Goal: Navigation & Orientation: Find specific page/section

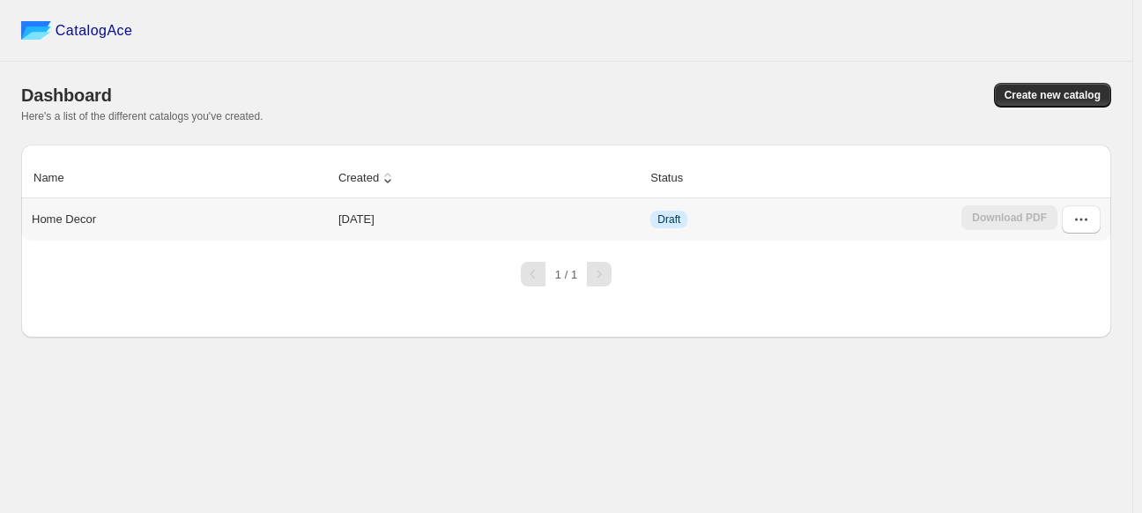
click at [363, 208] on td "2024-01-12" at bounding box center [489, 219] width 312 height 42
click at [1066, 221] on button "button" at bounding box center [1081, 219] width 39 height 28
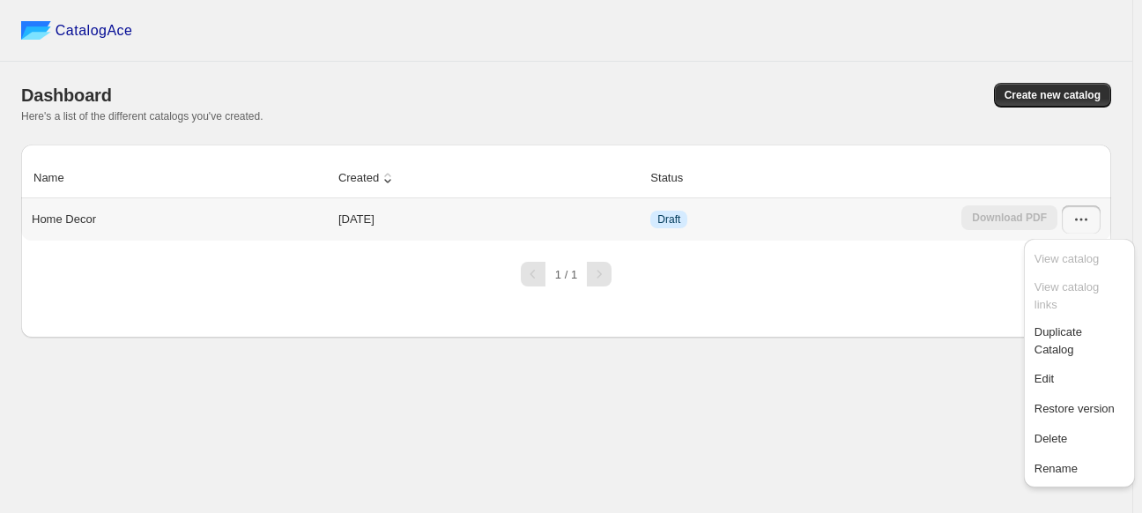
click at [1066, 221] on button "button" at bounding box center [1081, 219] width 39 height 28
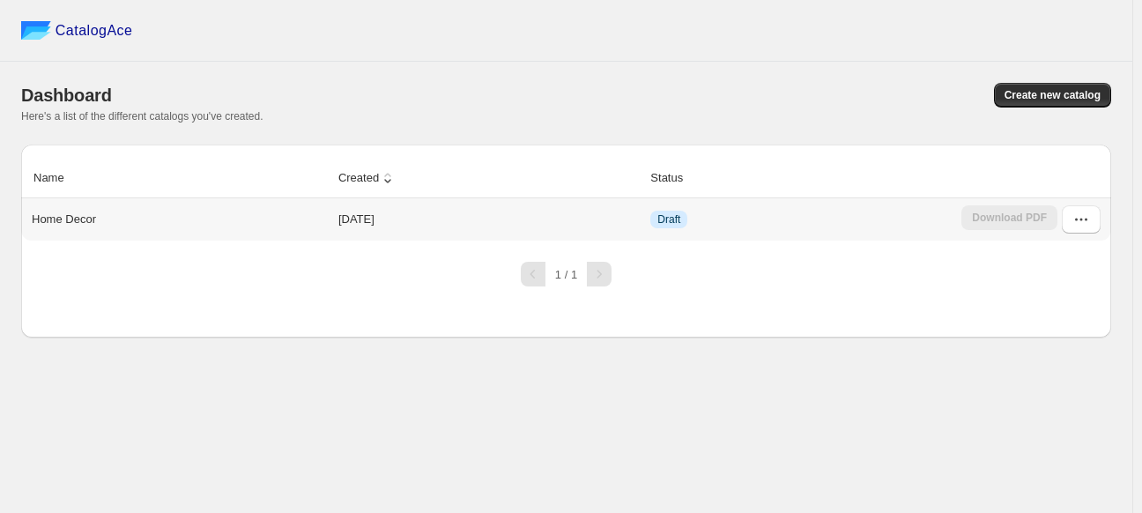
click at [76, 223] on p "Home Decor" at bounding box center [64, 220] width 64 height 18
